Goal: Transaction & Acquisition: Book appointment/travel/reservation

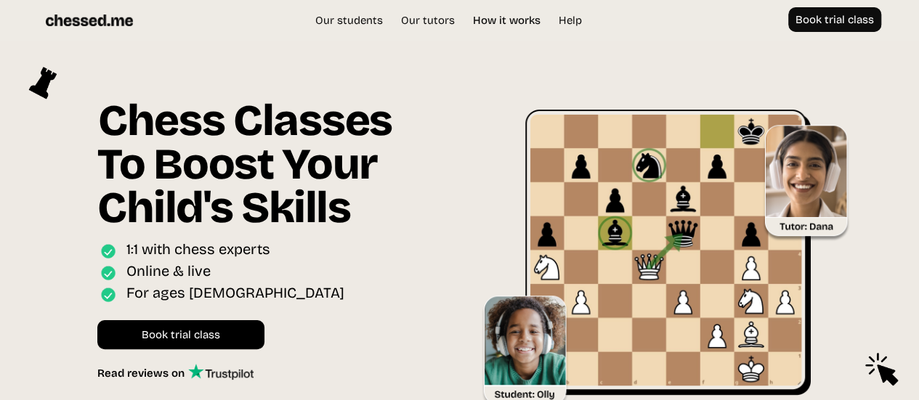
click at [496, 21] on link "How it works" at bounding box center [507, 20] width 82 height 15
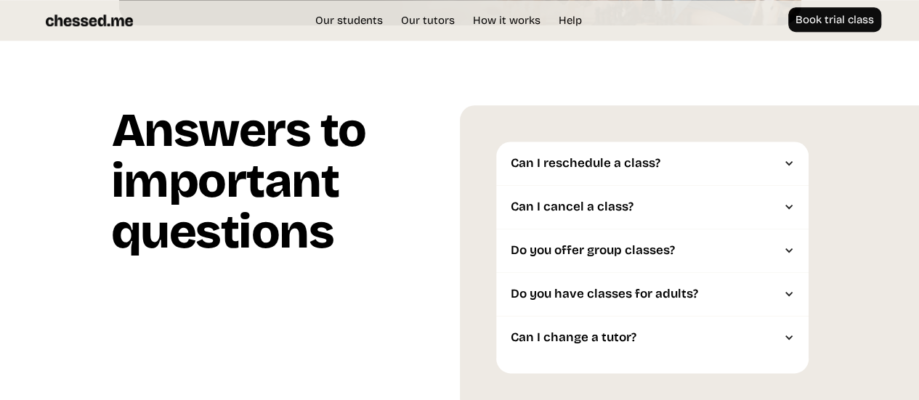
scroll to position [3532, 0]
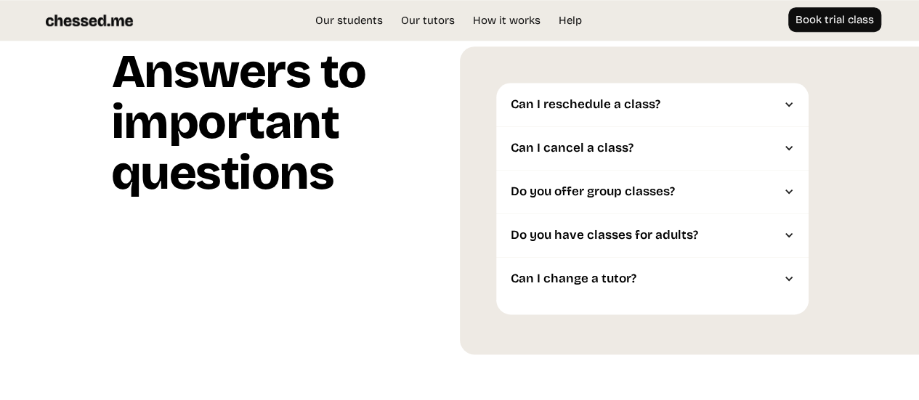
click at [532, 185] on div "Do you offer group classes?" at bounding box center [645, 192] width 269 height 15
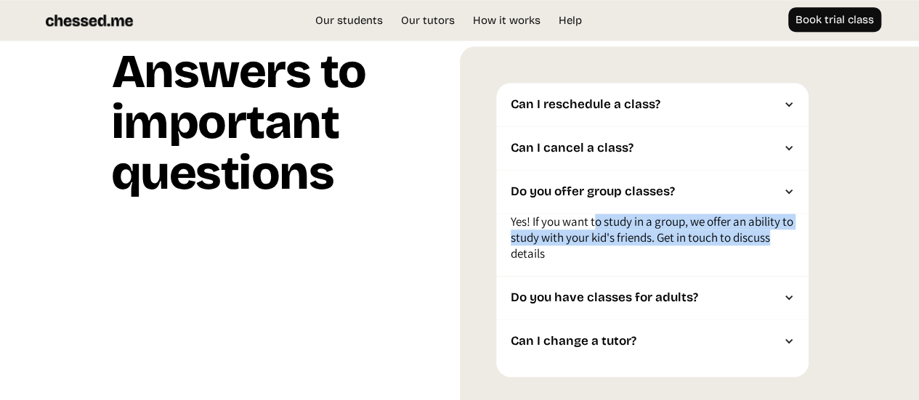
drag, startPoint x: 604, startPoint y: 164, endPoint x: 787, endPoint y: 184, distance: 184.3
click at [787, 214] on p "Yes! If you want to study in a group, we offer an ability to study with your ki…" at bounding box center [652, 241] width 283 height 55
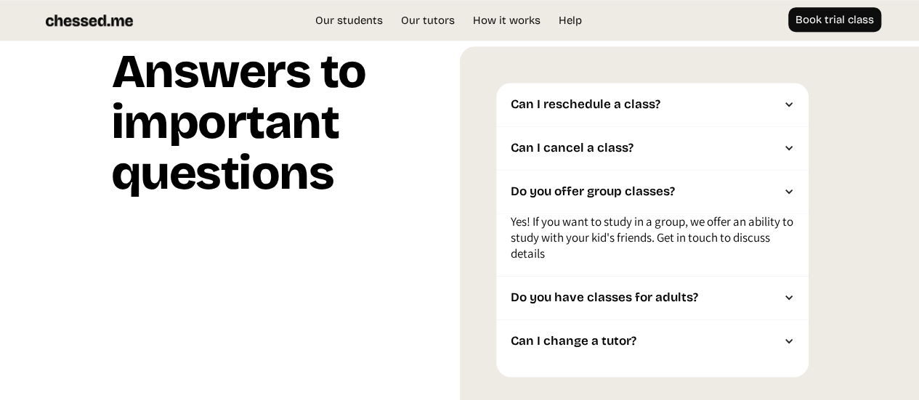
click at [870, 199] on div "Can I reschedule a class? You have the flexibility to reschedule a booked class…" at bounding box center [690, 232] width 460 height 371
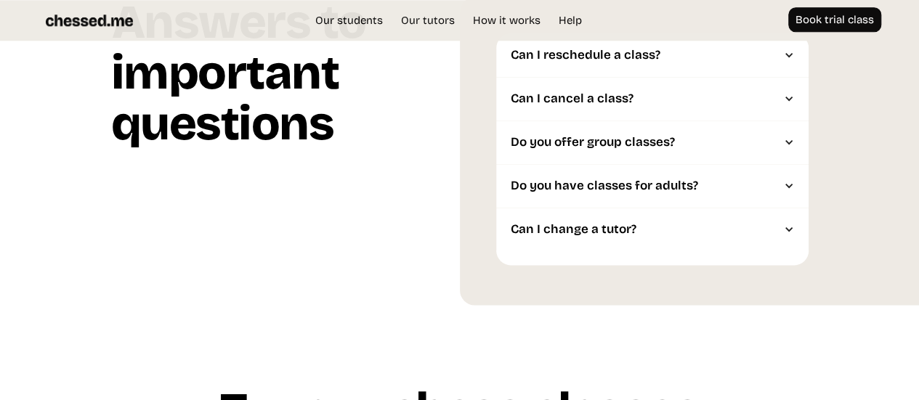
scroll to position [3605, 0]
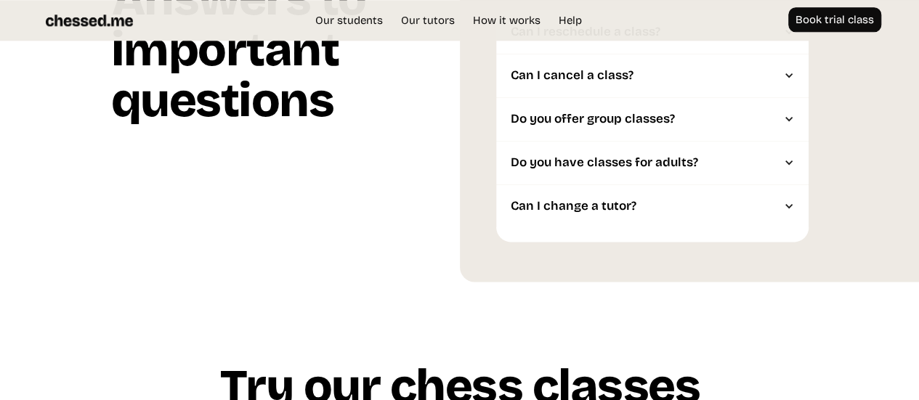
click at [613, 199] on div "Can I change a tutor?" at bounding box center [645, 206] width 269 height 15
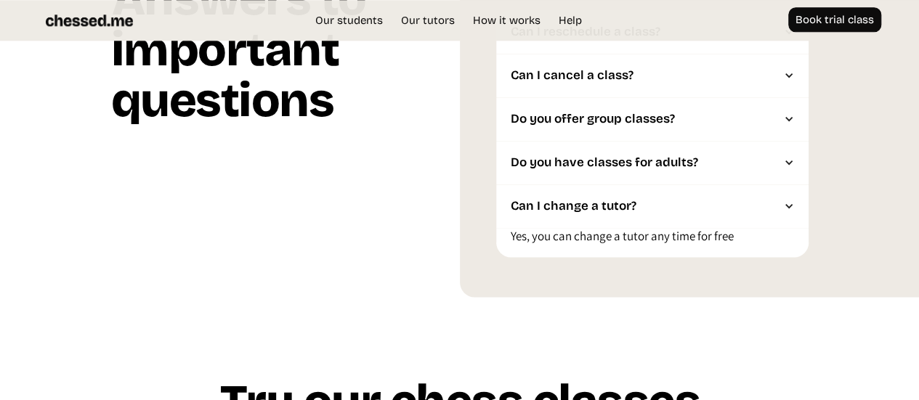
click at [597, 141] on div "Do you have classes for adults?" at bounding box center [652, 163] width 312 height 44
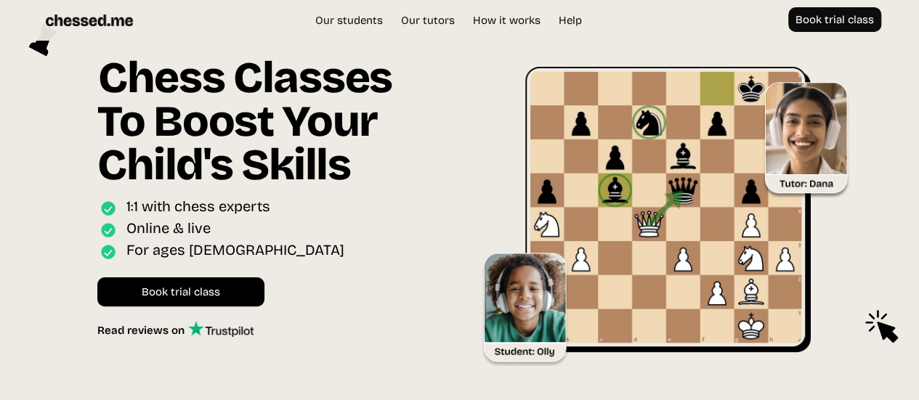
scroll to position [0, 0]
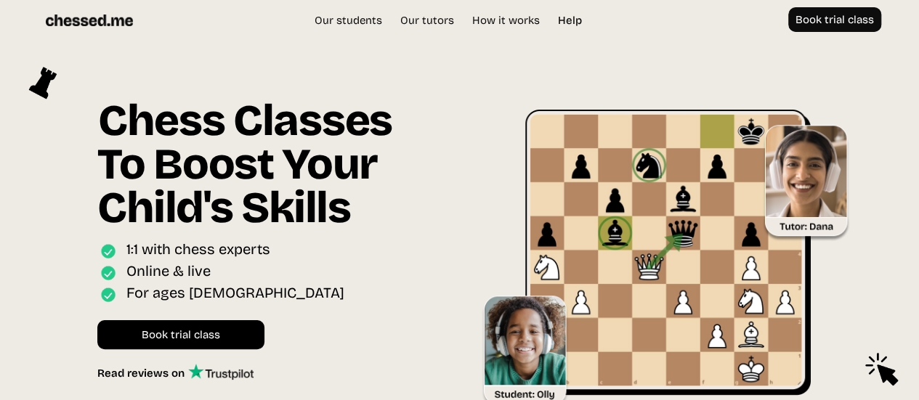
click at [564, 18] on link "Help" at bounding box center [570, 20] width 39 height 15
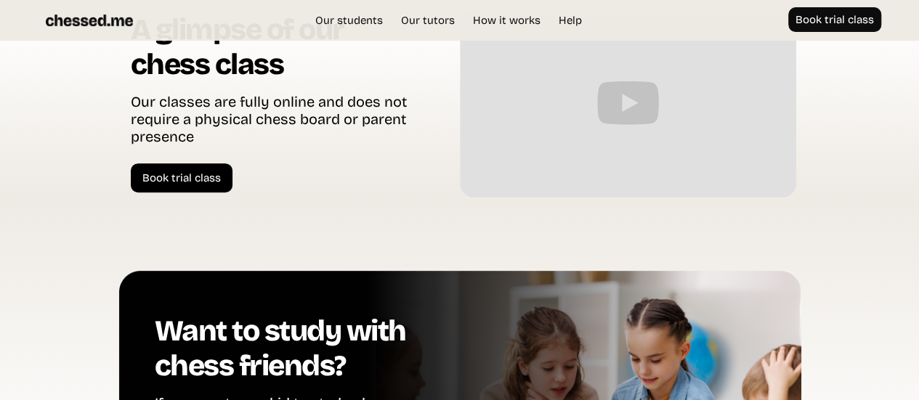
scroll to position [3005, 0]
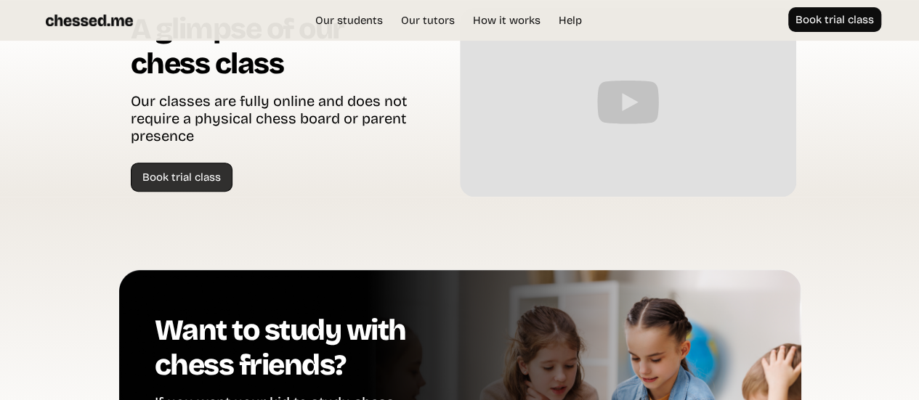
click at [178, 163] on link "Book trial class" at bounding box center [182, 177] width 102 height 29
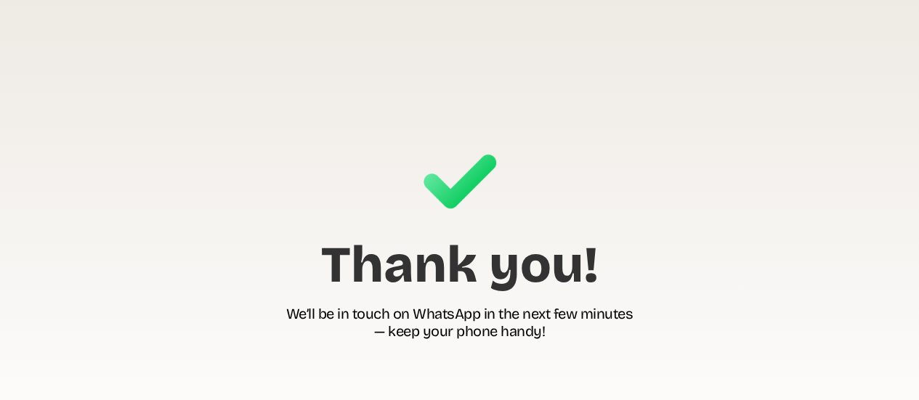
drag, startPoint x: 416, startPoint y: 315, endPoint x: 590, endPoint y: 331, distance: 174.4
click at [590, 331] on h1 "We’ll be in touch on WhatsApp in the next few minutes — keep your phone handy!" at bounding box center [459, 323] width 347 height 36
drag, startPoint x: 575, startPoint y: 329, endPoint x: 256, endPoint y: 265, distance: 325.5
click at [256, 265] on div "Thank you! We’ll be in touch on WhatsApp in the next few minutes — keep your ph…" at bounding box center [459, 243] width 683 height 196
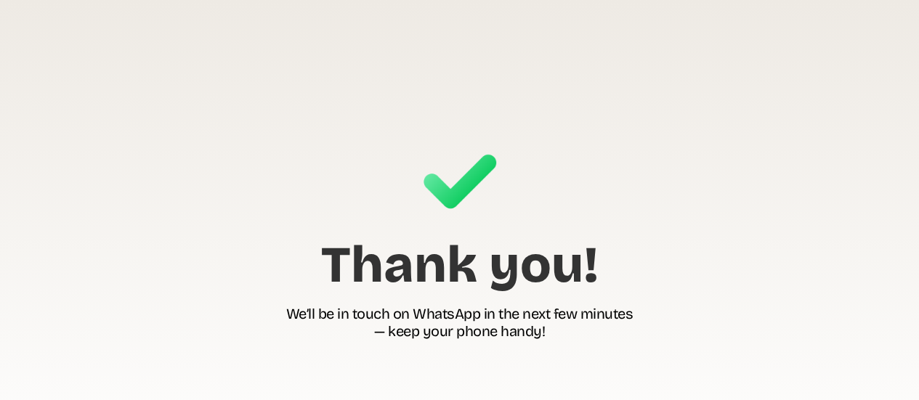
click at [256, 265] on div "Thank you! We’ll be in touch on WhatsApp in the next few minutes — keep your ph…" at bounding box center [459, 243] width 683 height 196
